Goal: Check status: Check status

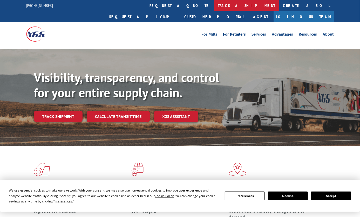
click at [214, 3] on link "track a shipment" at bounding box center [246, 5] width 65 height 11
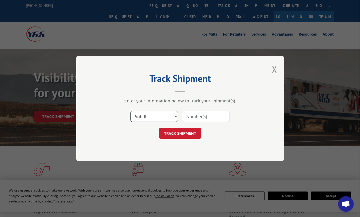
drag, startPoint x: 162, startPoint y: 113, endPoint x: 163, endPoint y: 121, distance: 8.2
click at [162, 113] on select "Select category... Probill BOL PO" at bounding box center [154, 116] width 48 height 11
select select "po"
click at [130, 111] on select "Select category... Probill BOL PO" at bounding box center [154, 116] width 48 height 11
click at [195, 118] on input at bounding box center [206, 116] width 48 height 11
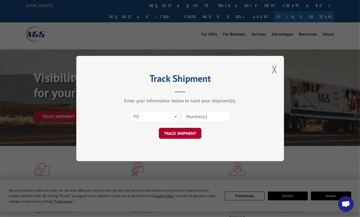
paste input "ENG89597CPT"
type input "ENG89597CPT"
click at [185, 133] on button "TRACK SHIPMENT" at bounding box center [180, 133] width 43 height 11
